Goal: Task Accomplishment & Management: Use online tool/utility

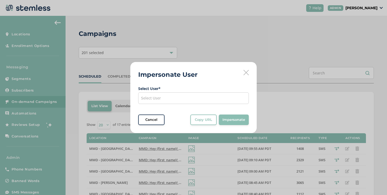
scroll to position [146, 0]
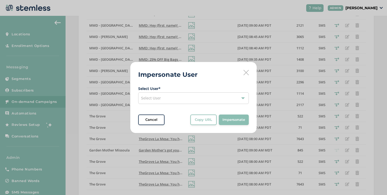
click at [210, 103] on div "Select User" at bounding box center [193, 98] width 111 height 12
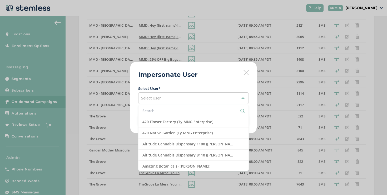
click at [168, 112] on input "text" at bounding box center [194, 111] width 102 height 6
type input "s"
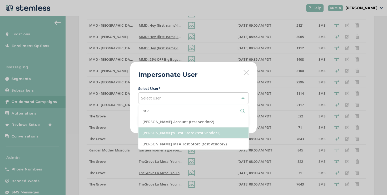
type input "bria"
click at [165, 132] on li "[PERSON_NAME]'s Test Store (test vendor2)" at bounding box center [194, 132] width 110 height 11
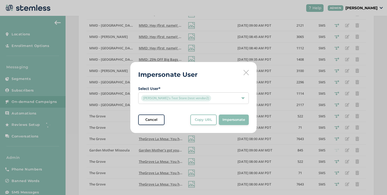
click at [201, 128] on div "Impersonate User Select User * [PERSON_NAME]'s Test Store (test vendor2) Cancel…" at bounding box center [193, 97] width 126 height 71
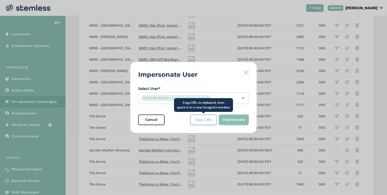
click at [201, 122] on button "Copy URL" at bounding box center [203, 119] width 26 height 11
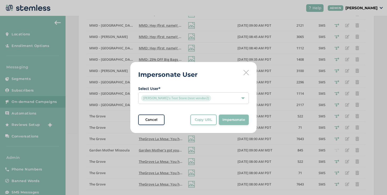
click at [233, 88] on label "Select User *" at bounding box center [193, 89] width 111 height 6
click at [223, 101] on div "[PERSON_NAME]'s Test Store (test vendor2)" at bounding box center [191, 98] width 100 height 6
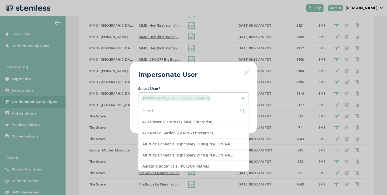
click at [182, 111] on input "text" at bounding box center [194, 111] width 102 height 6
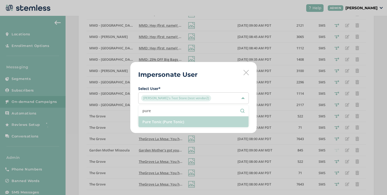
type input "pure"
click at [189, 120] on li "Pure Tonic (Pure Tonic)" at bounding box center [194, 121] width 110 height 11
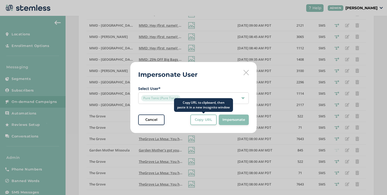
click at [211, 120] on span "Copy URL" at bounding box center [203, 119] width 17 height 5
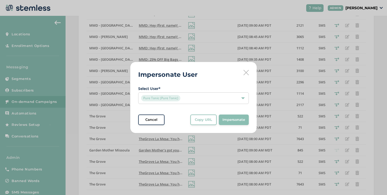
click at [248, 69] on div "Impersonate User Select User * Pure Tonic (Pure Tonic) Cancel Copy URL Copy URL…" at bounding box center [193, 97] width 126 height 71
click at [247, 70] on icon at bounding box center [246, 72] width 5 height 5
